Goal: Navigation & Orientation: Find specific page/section

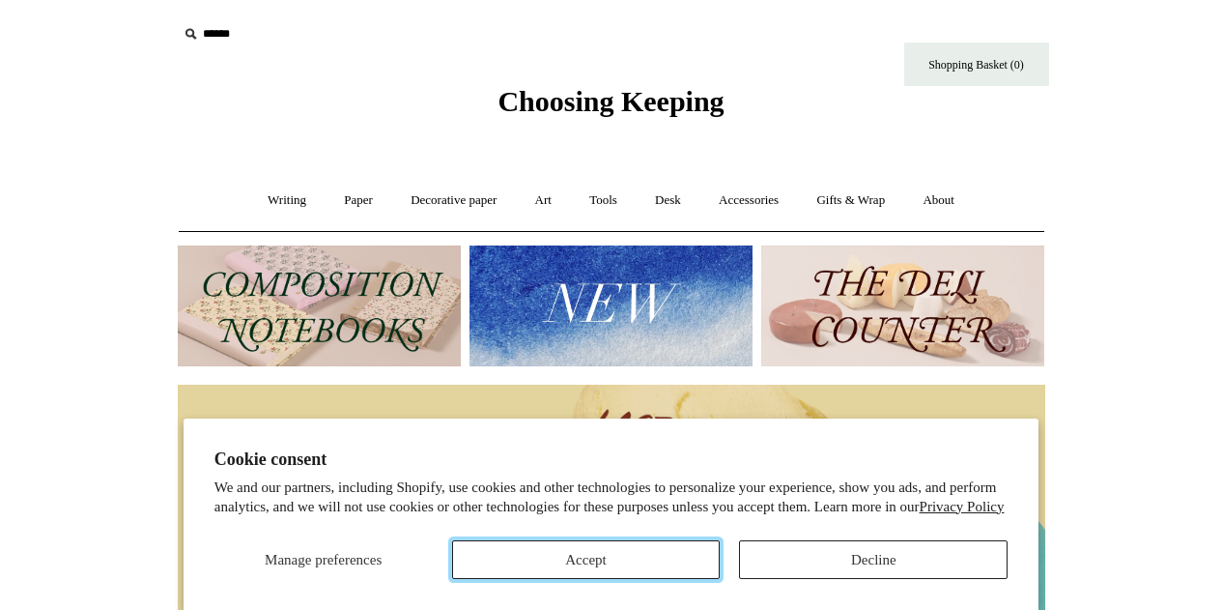
click at [666, 554] on button "Accept" at bounding box center [586, 559] width 269 height 39
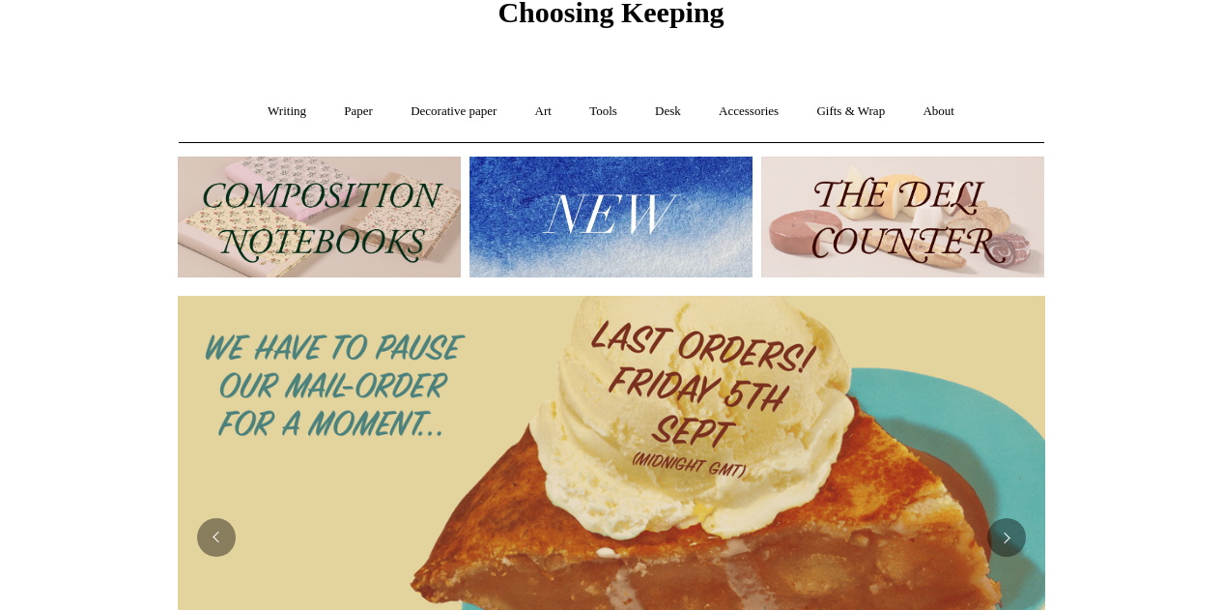
scroll to position [86, 0]
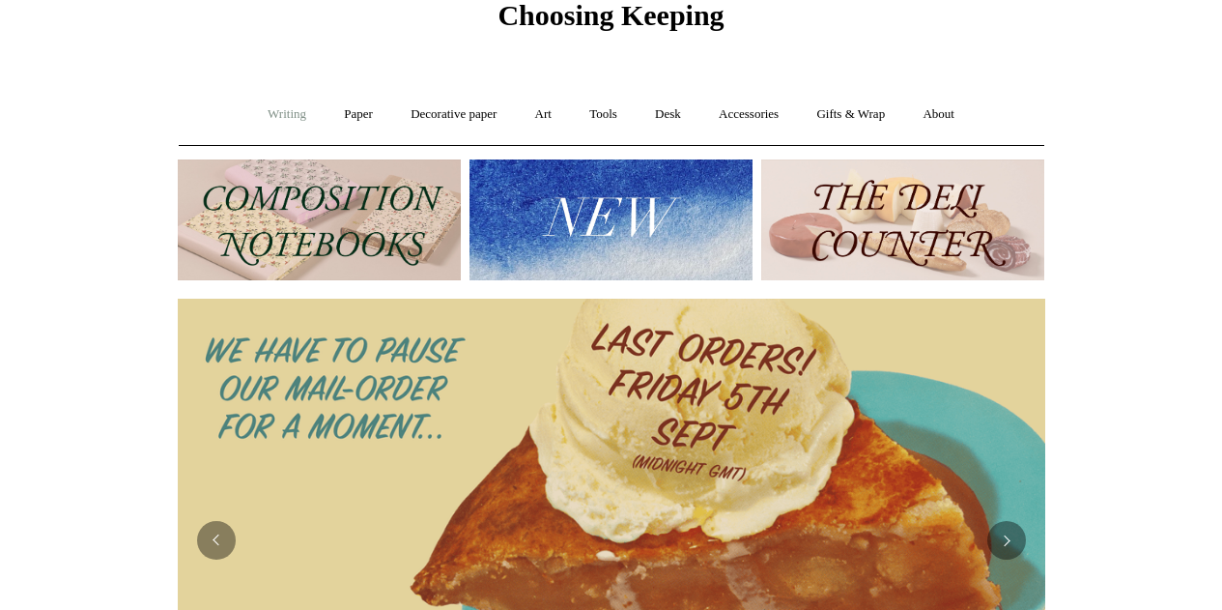
click at [291, 116] on link "Writing +" at bounding box center [286, 114] width 73 height 51
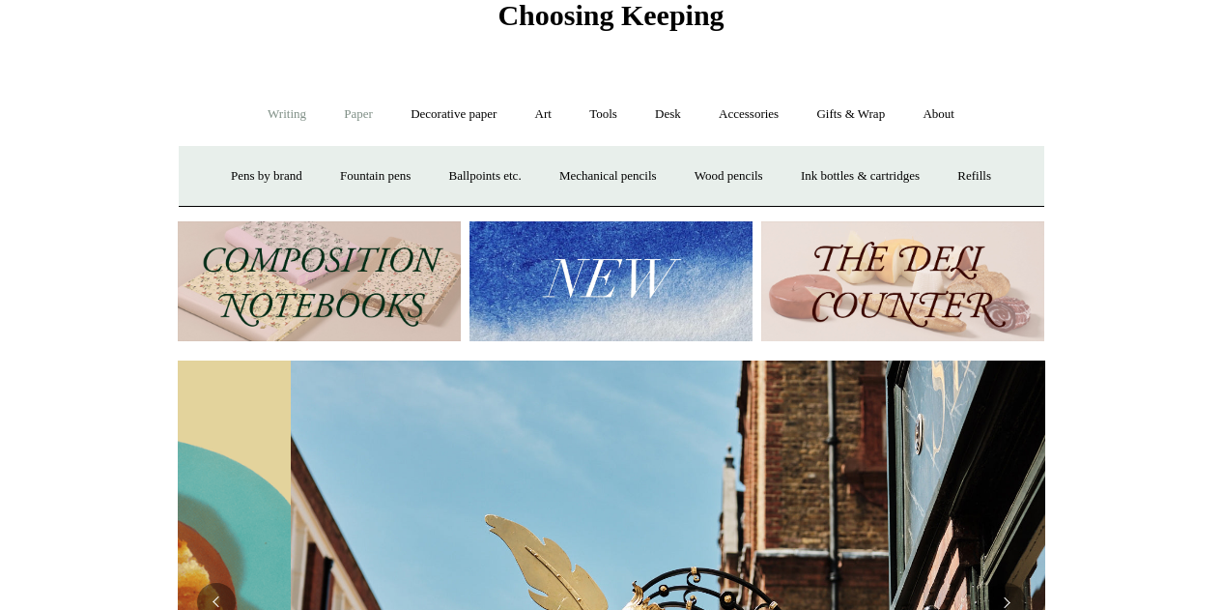
scroll to position [0, 867]
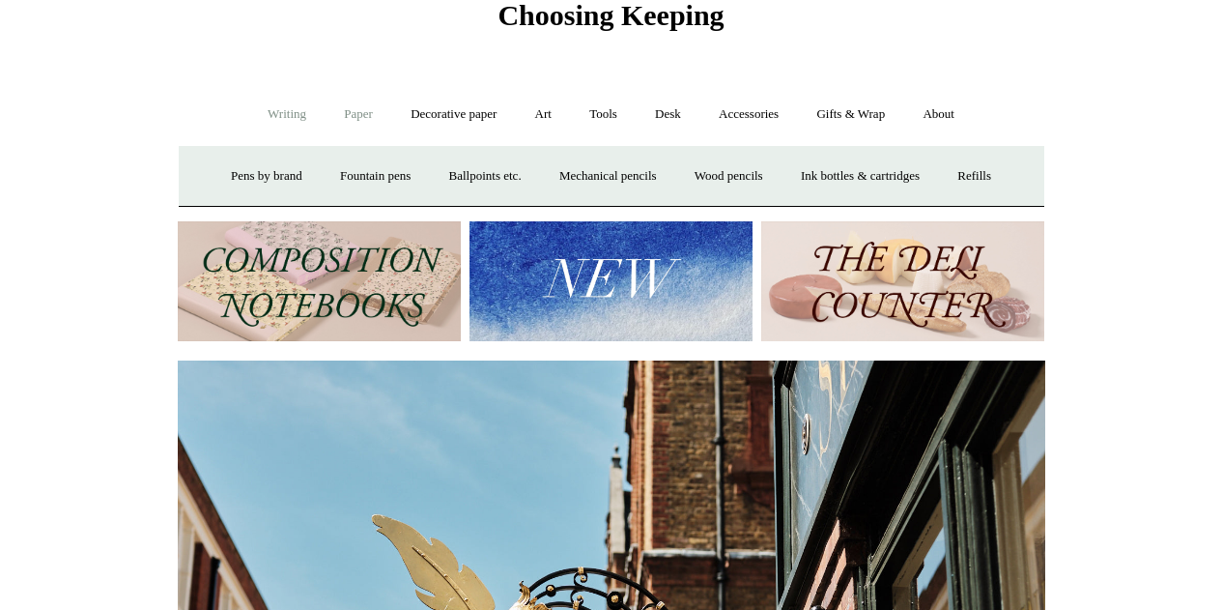
click at [337, 118] on link "Paper +" at bounding box center [359, 114] width 64 height 51
click at [351, 172] on link "Notebooks +" at bounding box center [341, 176] width 89 height 51
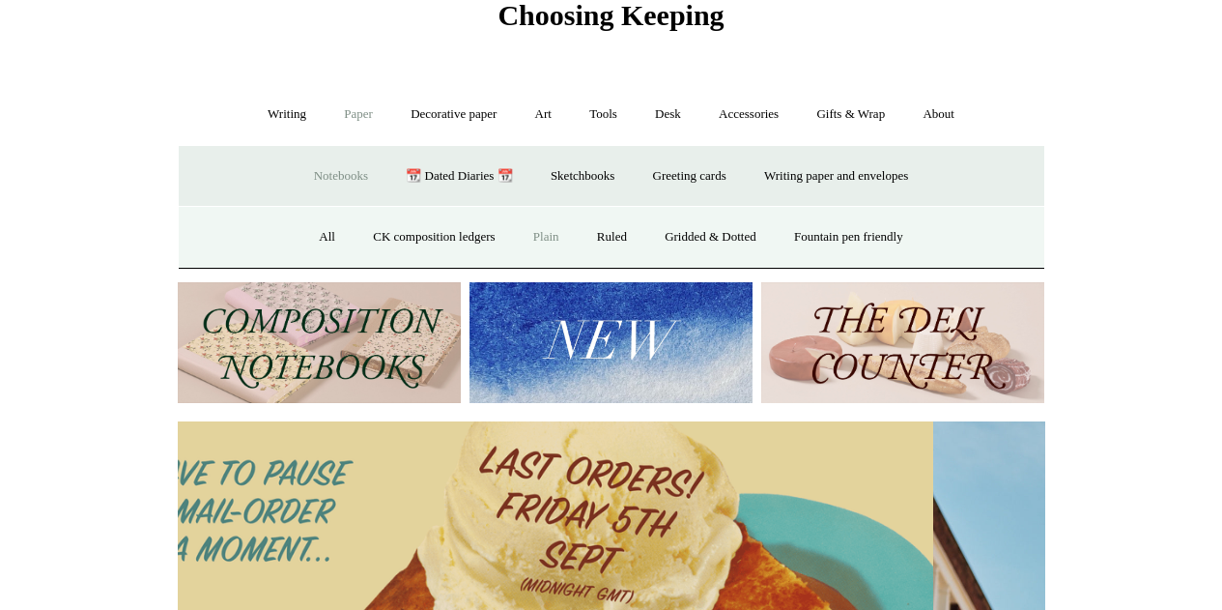
scroll to position [0, 0]
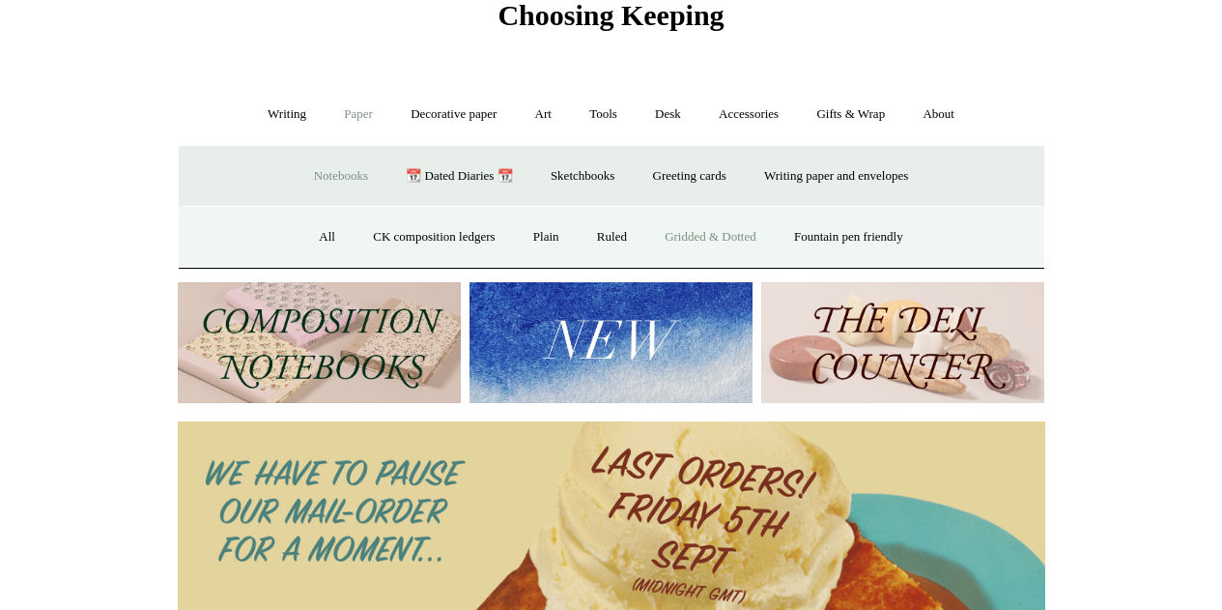
click at [665, 233] on link "Gridded & Dotted" at bounding box center [710, 237] width 127 height 51
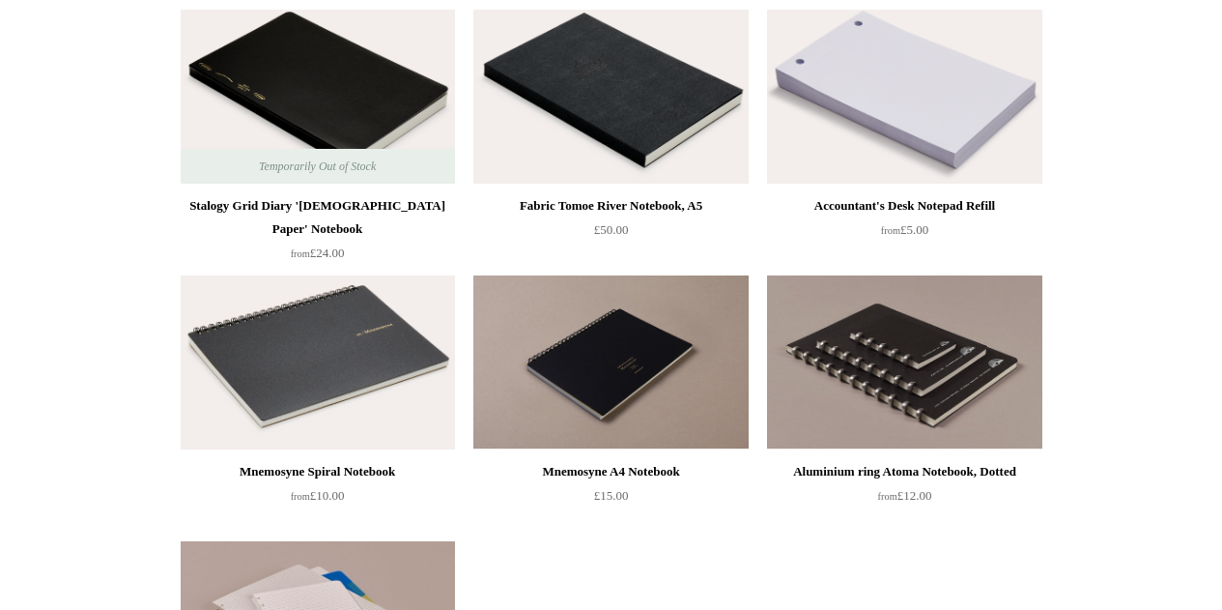
scroll to position [869, 0]
